Goal: Task Accomplishment & Management: Use online tool/utility

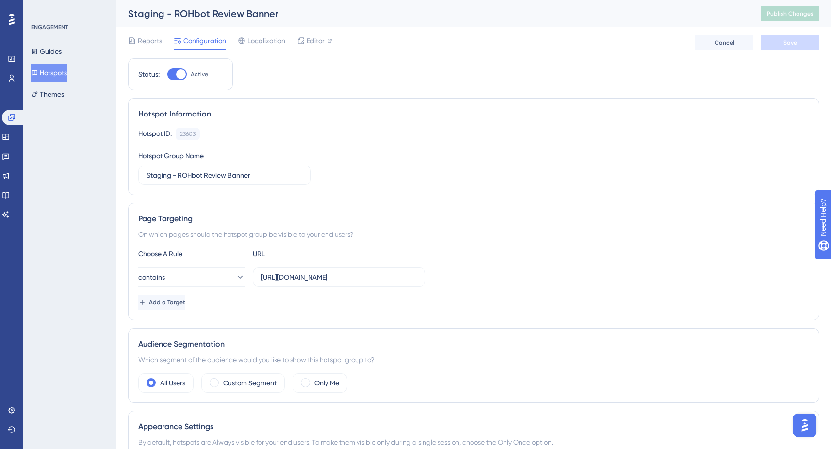
scroll to position [19, 0]
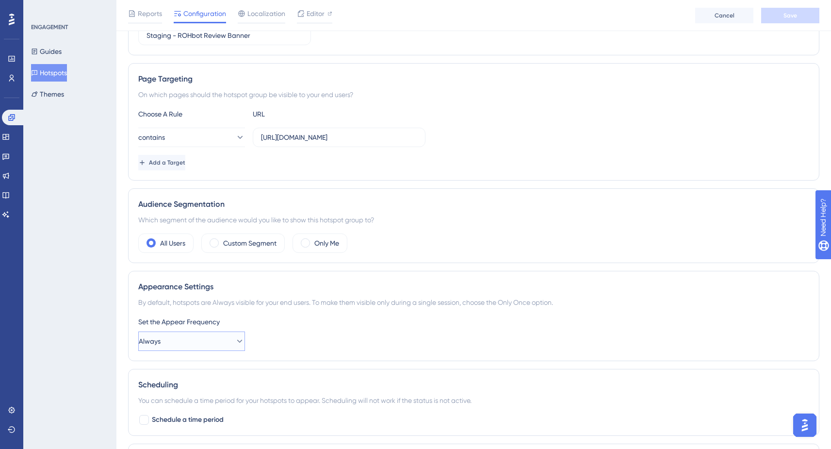
click at [188, 348] on button "Always" at bounding box center [191, 340] width 107 height 19
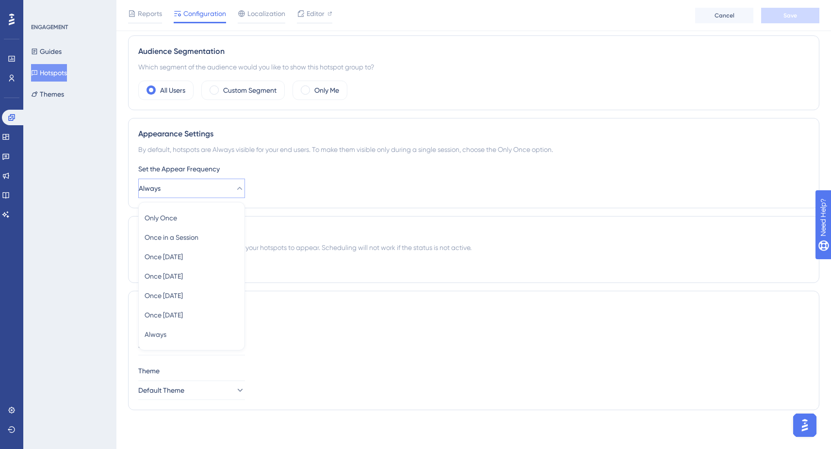
click at [413, 191] on div "Set the Appear Frequency Always Only Once Only Once Once in a Session Once in a…" at bounding box center [473, 180] width 671 height 35
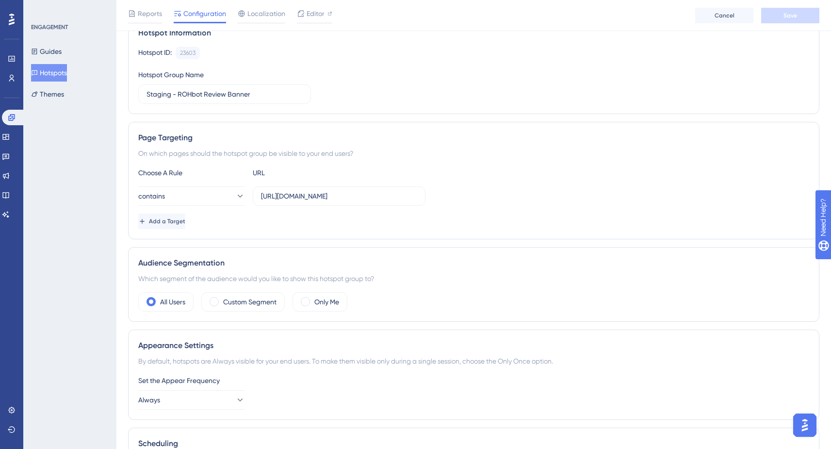
scroll to position [0, 0]
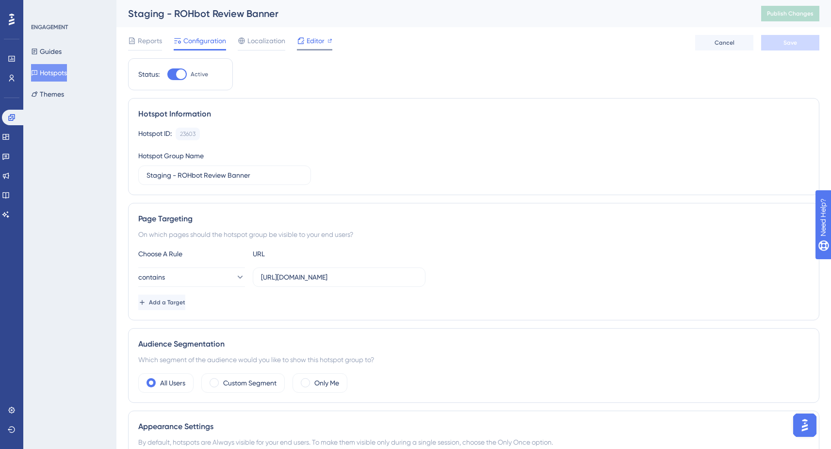
click at [312, 40] on span "Editor" at bounding box center [315, 41] width 18 height 12
click at [784, 15] on span "Publish Changes" at bounding box center [790, 14] width 47 height 8
click at [791, 11] on span "Publish Changes" at bounding box center [790, 14] width 47 height 8
click at [202, 271] on button "equals" at bounding box center [191, 276] width 107 height 19
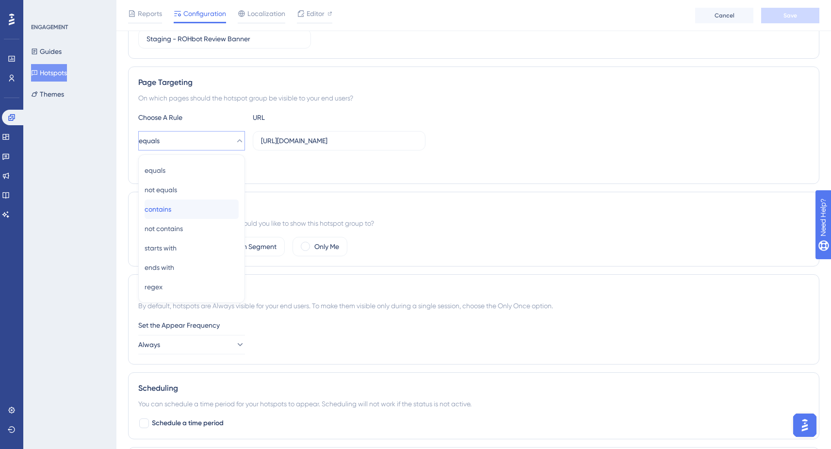
click at [180, 204] on div "contains contains" at bounding box center [191, 208] width 94 height 19
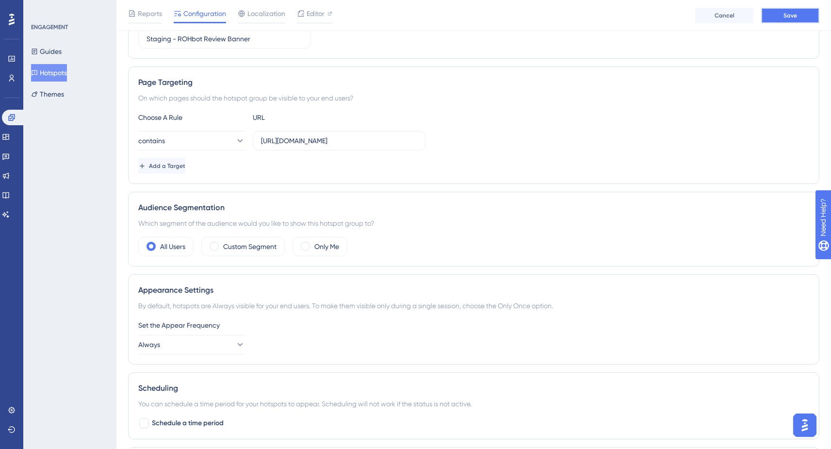
click at [789, 12] on span "Save" at bounding box center [790, 16] width 14 height 8
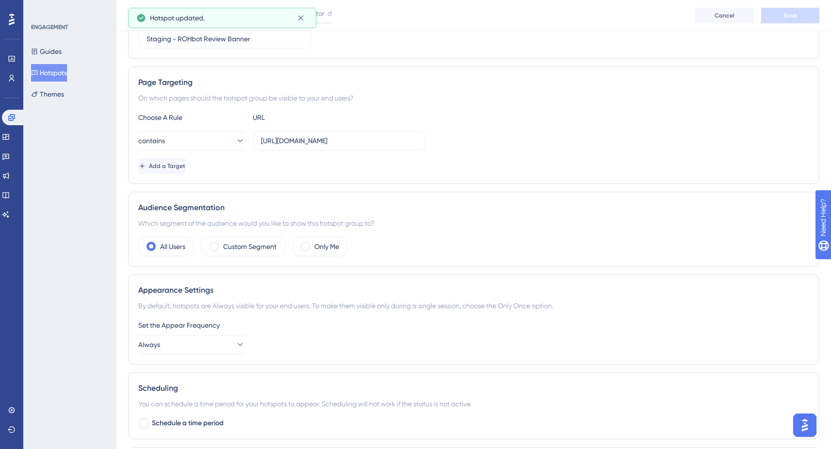
scroll to position [0, 0]
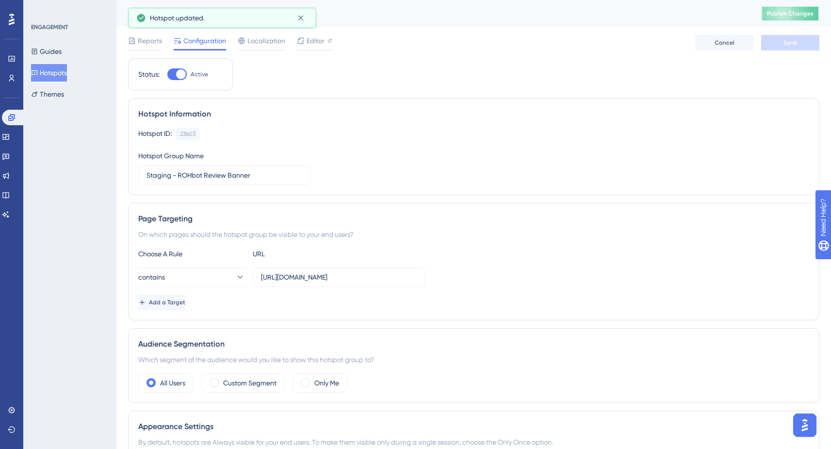
click at [794, 15] on span "Publish Changes" at bounding box center [790, 14] width 47 height 8
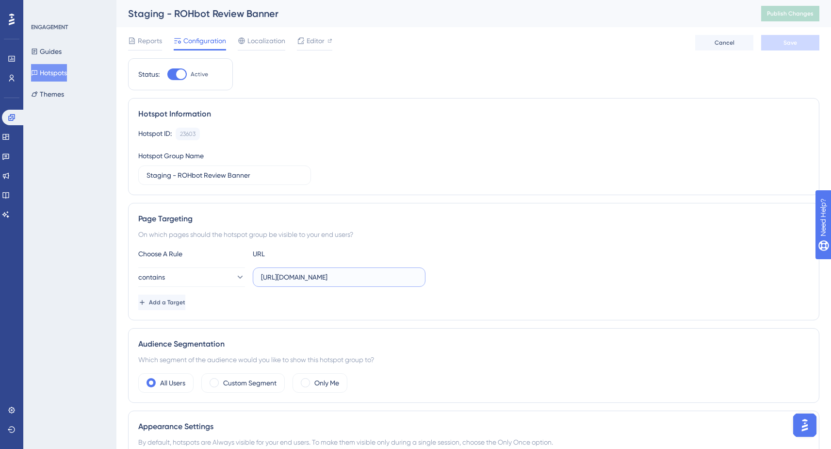
click at [365, 279] on input "[URL][DOMAIN_NAME]" at bounding box center [339, 277] width 156 height 11
drag, startPoint x: 385, startPoint y: 276, endPoint x: 76, endPoint y: 267, distance: 308.5
click at [116, 267] on div "Performance Users Engagement Widgets Feedback Product Updates Knowledge Base AI…" at bounding box center [473, 362] width 714 height 725
drag, startPoint x: 295, startPoint y: 278, endPoint x: 643, endPoint y: 305, distance: 349.7
click at [643, 305] on div "Choose A Rule URL contains /bookings/4pimXpW/view Add a Target" at bounding box center [473, 279] width 671 height 62
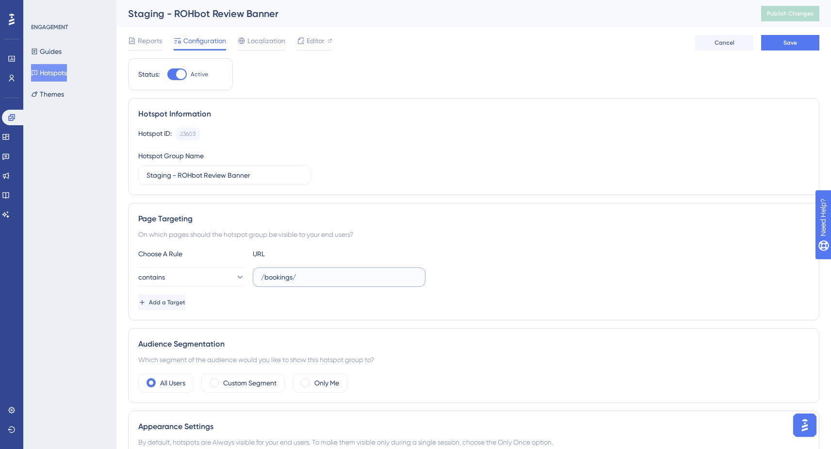
type input "/bookings/"
click at [330, 318] on div "Page Targeting On which pages should the hotspot group be visible to your end u…" at bounding box center [473, 261] width 691 height 117
click at [794, 51] on div "Reports Configuration Localization Editor Cancel Save" at bounding box center [473, 42] width 691 height 31
click at [794, 43] on span "Save" at bounding box center [790, 43] width 14 height 8
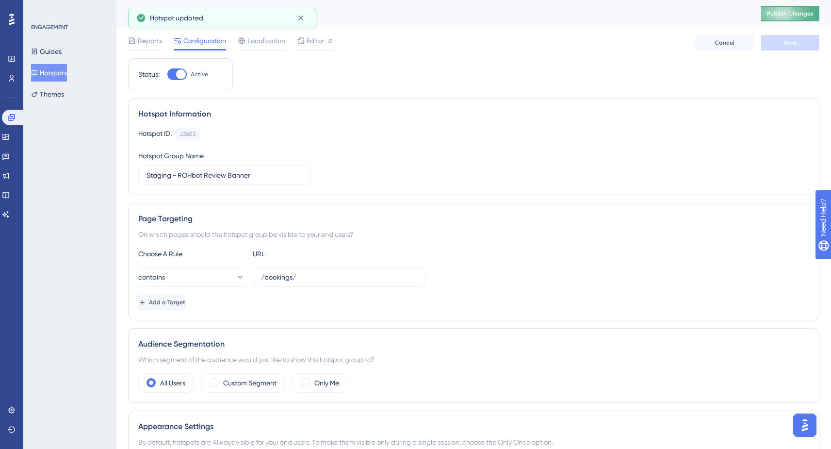
click at [792, 13] on span "Publish Changes" at bounding box center [790, 14] width 47 height 8
